Goal: Task Accomplishment & Management: Manage account settings

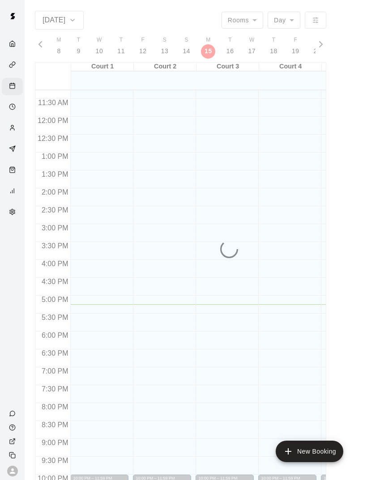
scroll to position [403, 0]
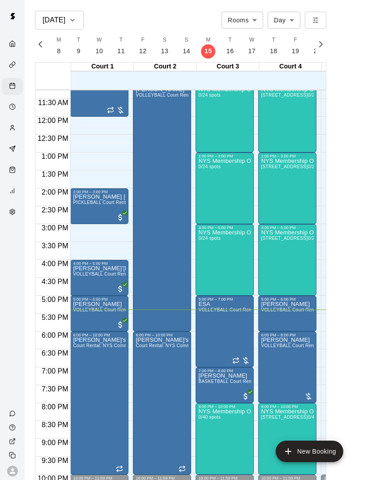
click at [91, 276] on span "VOLLEYBALL Court Rental (Everyday After 3 pm and All Day Weekends)" at bounding box center [150, 273] width 155 height 5
click at [85, 301] on img "edit" at bounding box center [82, 301] width 10 height 10
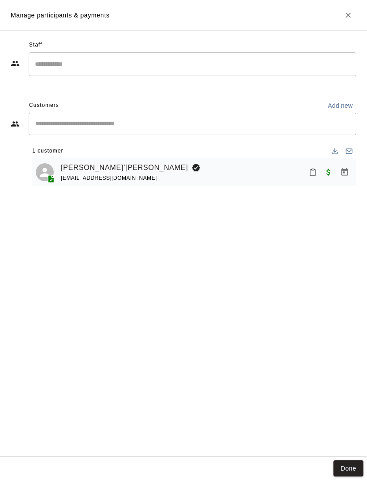
click at [316, 168] on icon "Mark attendance" at bounding box center [312, 172] width 8 height 8
click at [323, 169] on li "[PERSON_NAME] attended" at bounding box center [351, 175] width 105 height 14
click at [352, 464] on button "Done" at bounding box center [348, 468] width 30 height 17
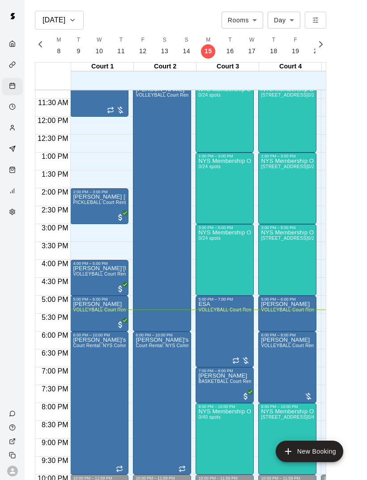
click at [307, 310] on span "VOLLEYBALL Court Rental (Everyday After 3 pm and All Day Weekends)" at bounding box center [338, 309] width 155 height 5
click at [266, 336] on img "edit" at bounding box center [270, 337] width 10 height 10
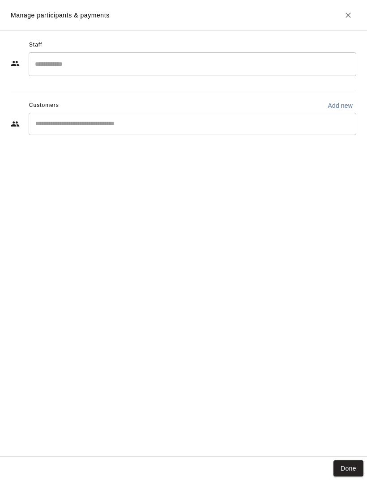
click at [341, 457] on div "Done" at bounding box center [183, 468] width 367 height 24
click at [350, 473] on button "Done" at bounding box center [348, 468] width 30 height 17
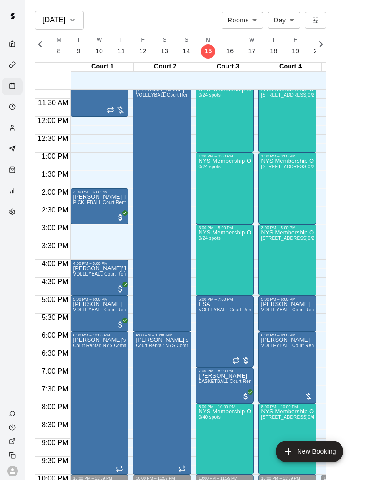
click at [210, 330] on img "edit" at bounding box center [207, 332] width 10 height 10
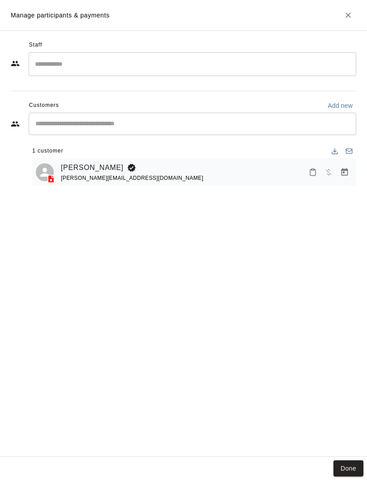
click at [312, 172] on icon "Mark attendance" at bounding box center [312, 172] width 8 height 8
click at [329, 179] on p "[PERSON_NAME] attended" at bounding box center [357, 174] width 79 height 9
click at [353, 473] on button "Done" at bounding box center [348, 468] width 30 height 17
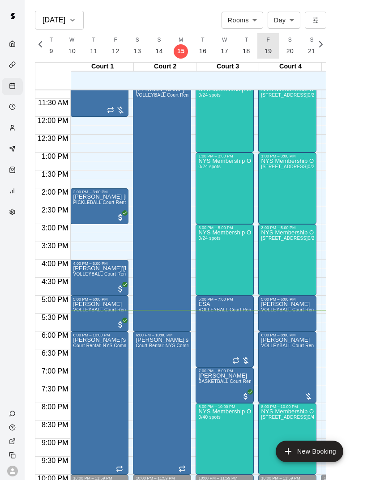
click at [269, 49] on p "19" at bounding box center [268, 50] width 8 height 9
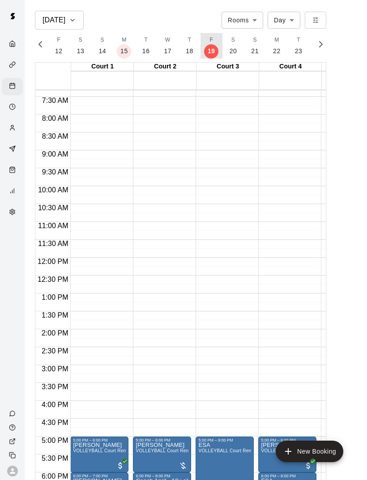
scroll to position [281, 0]
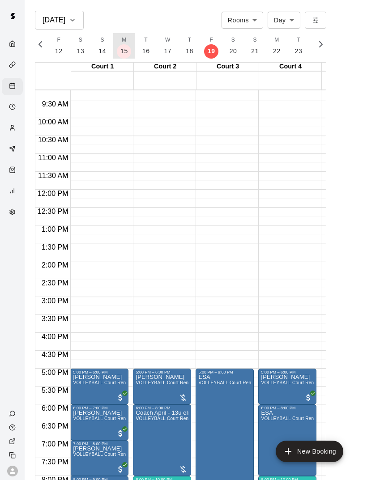
click at [122, 42] on span "M" at bounding box center [124, 40] width 4 height 9
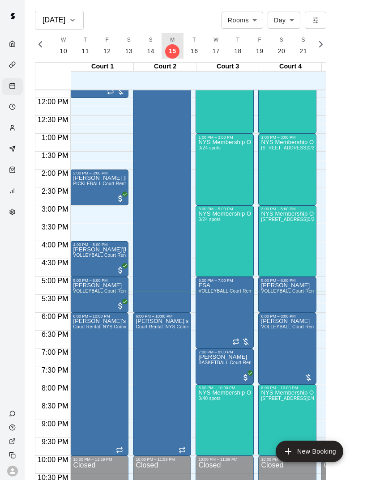
scroll to position [422, 0]
